Goal: Task Accomplishment & Management: Complete application form

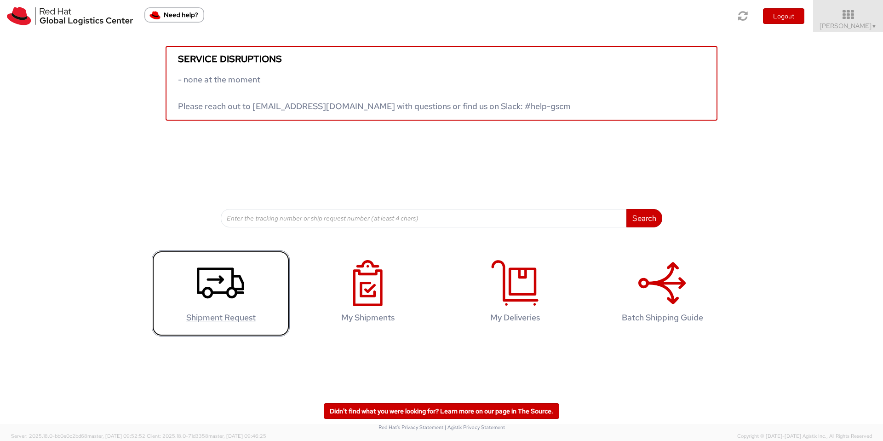
click at [204, 292] on use at bounding box center [220, 282] width 47 height 31
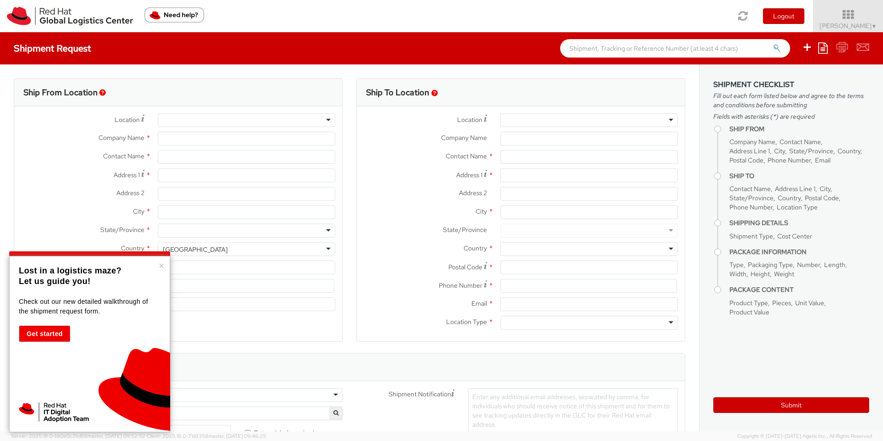
select select "505"
select select
click at [161, 264] on button "×" at bounding box center [162, 265] width 6 height 9
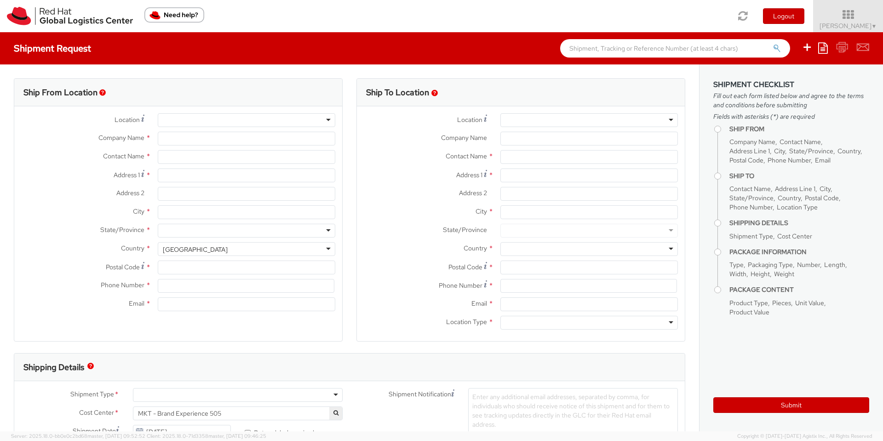
type input "Red Hat GmbH"
type input "[PERSON_NAME]"
type input "[PERSON_NAME]-Ring 12"
type input "Technopark II"
type input "[GEOGRAPHIC_DATA]"
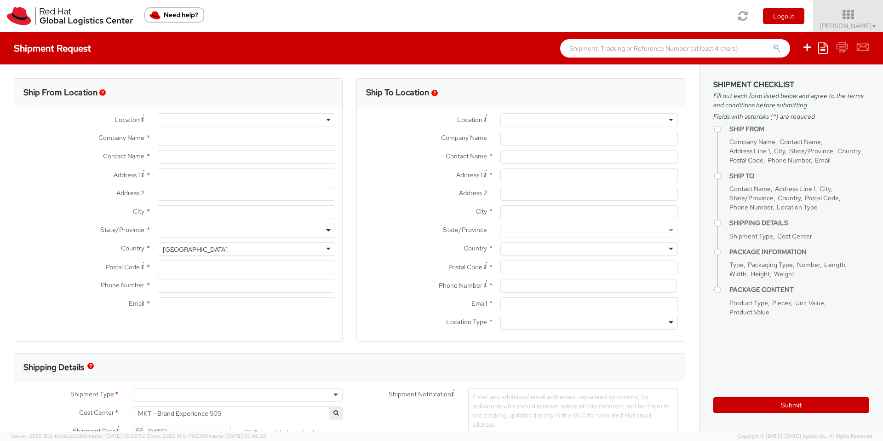
type input "85630"
type input "49 89 205071 0"
type input "[EMAIL_ADDRESS][DOMAIN_NAME]"
select select "CM"
select select "KGS"
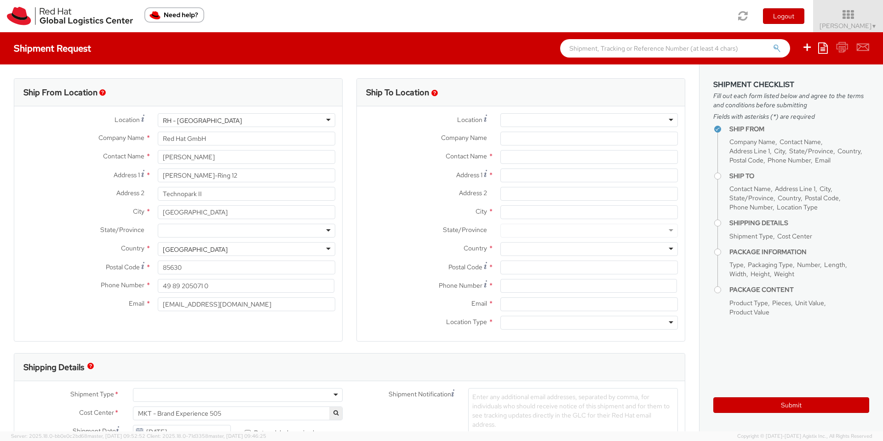
click at [536, 120] on div at bounding box center [590, 120] width 178 height 14
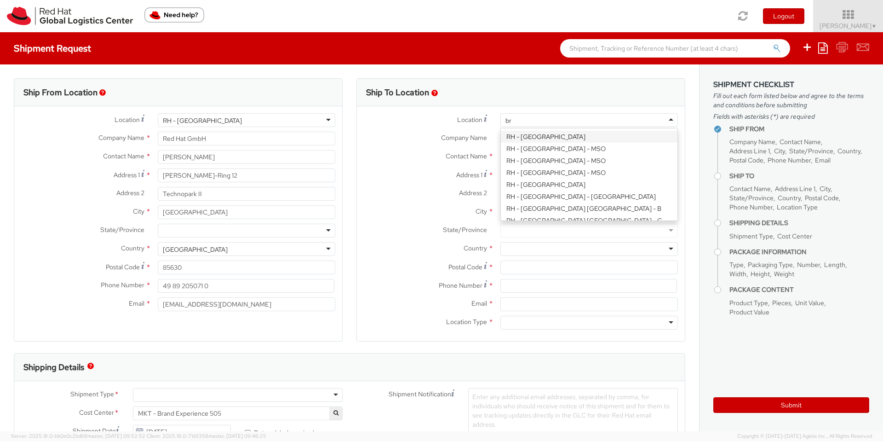
type input "brn"
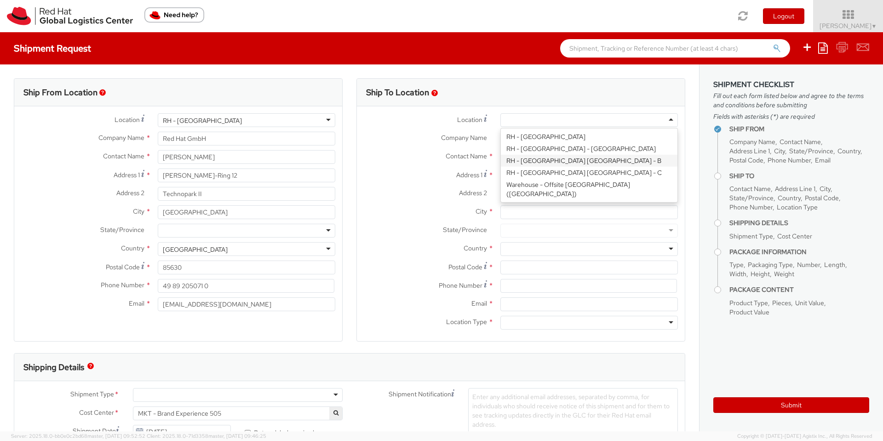
type input "Red Hat Czech s.r.o."
type input "Purkynova 647/111"
type input "[GEOGRAPHIC_DATA]"
type input "621 00"
type input "420 532 294 555"
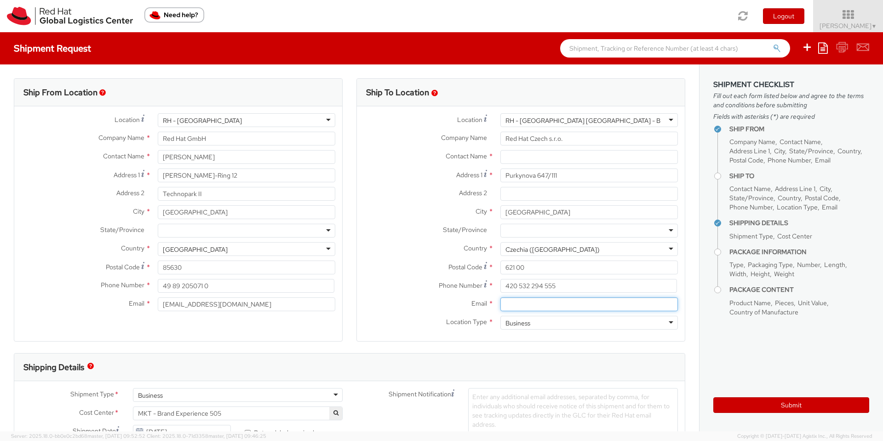
click at [514, 304] on input "Email *" at bounding box center [590, 304] width 178 height 14
paste input "[EMAIL_ADDRESS][DOMAIN_NAME]"
type input "[EMAIL_ADDRESS][DOMAIN_NAME]"
click at [381, 321] on label "Location Type *" at bounding box center [425, 322] width 137 height 12
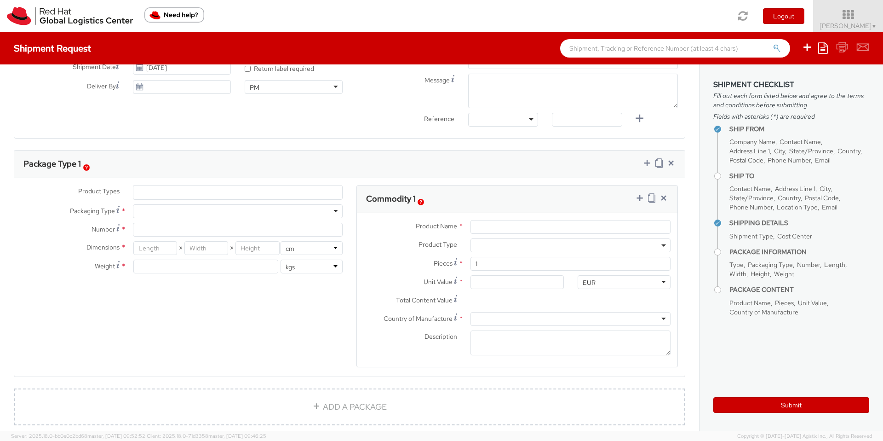
scroll to position [367, 0]
click at [158, 189] on div "Material used to package goods" at bounding box center [117, 189] width 109 height 17
click at [254, 194] on ul at bounding box center [237, 190] width 209 height 14
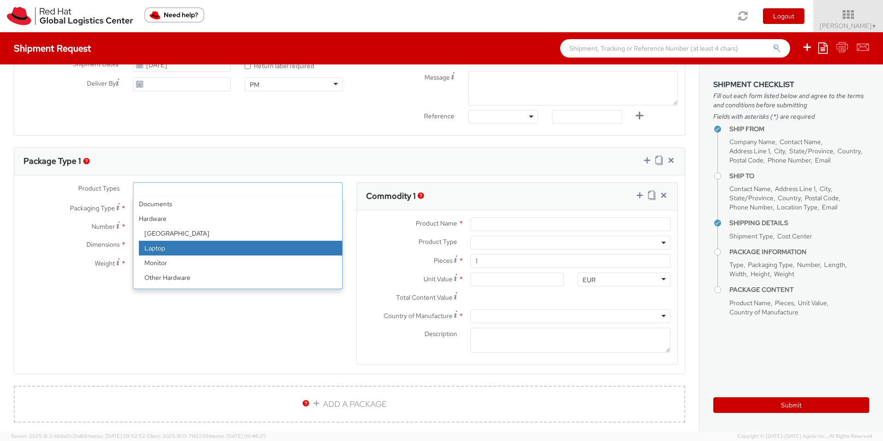
select select "LAPTOP"
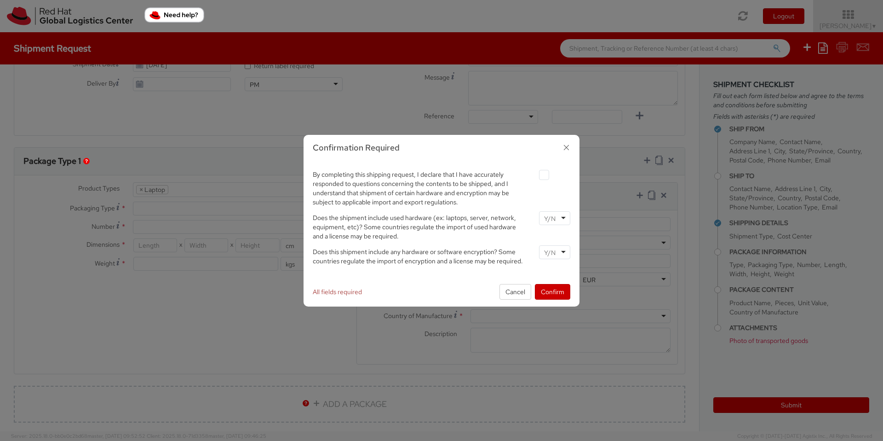
scroll to position [26, 0]
click at [515, 295] on button "Cancel" at bounding box center [516, 292] width 32 height 16
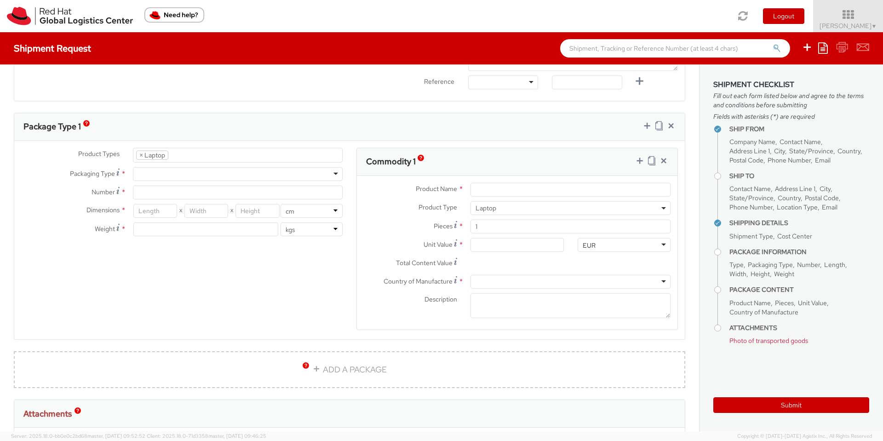
scroll to position [398, 0]
